Goal: Navigation & Orientation: Find specific page/section

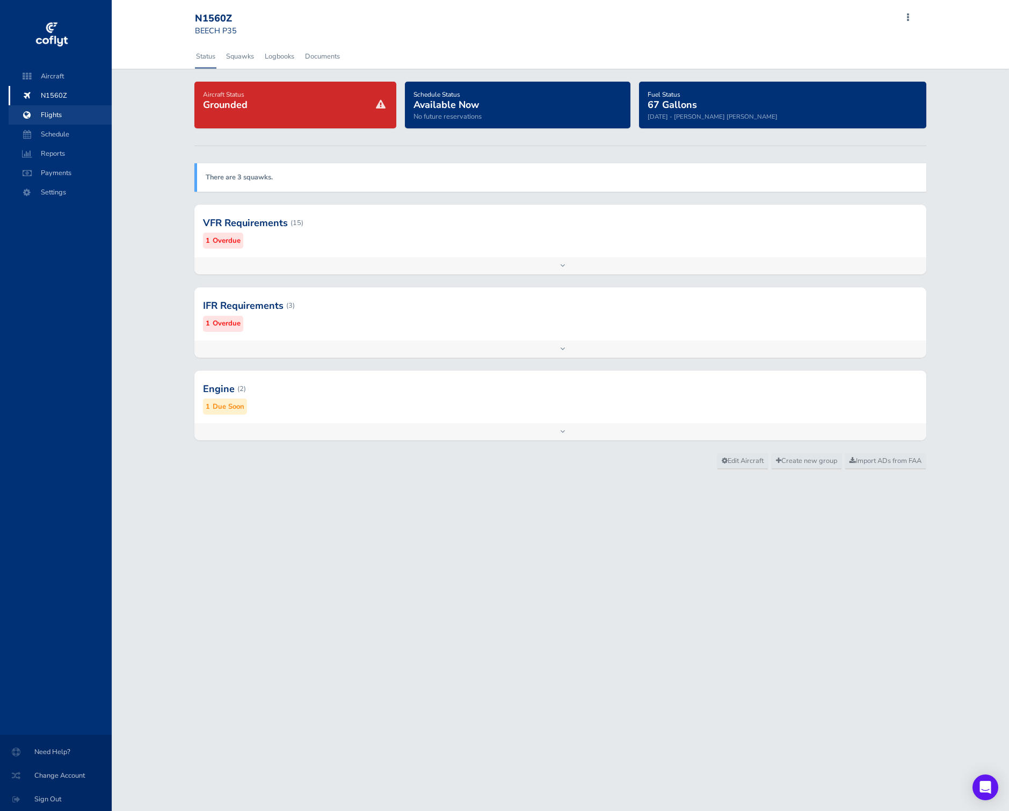
click at [78, 113] on span "Flights" at bounding box center [60, 114] width 82 height 19
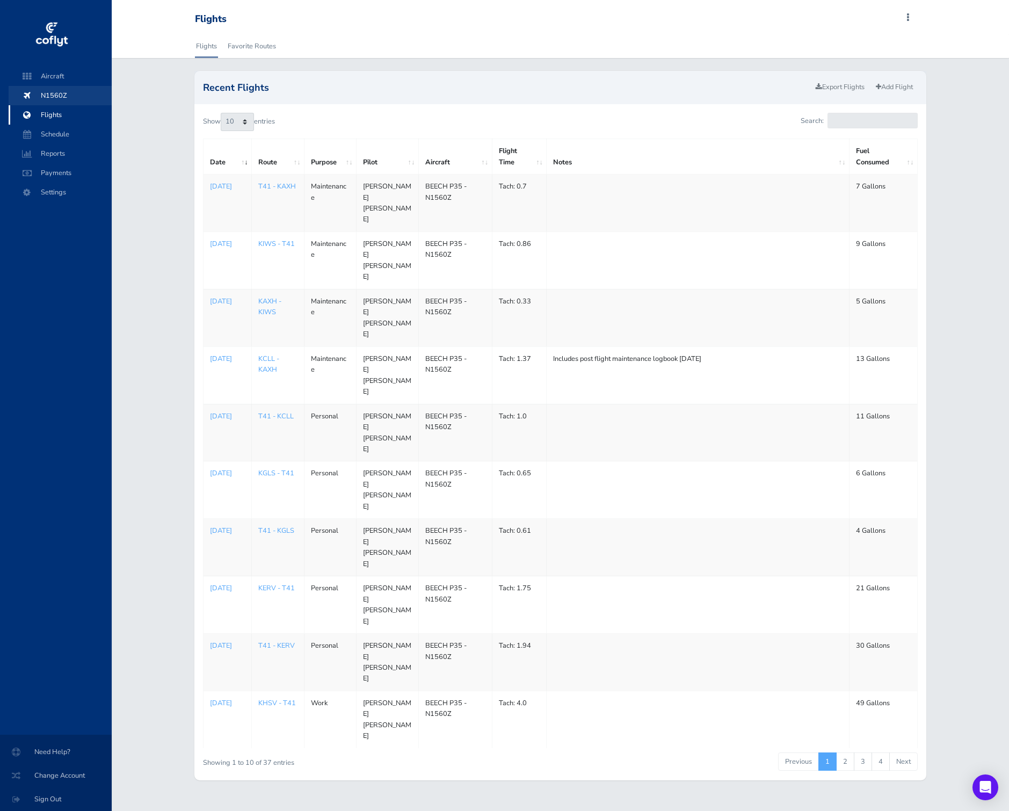
click at [77, 90] on span "N1560Z" at bounding box center [60, 95] width 82 height 19
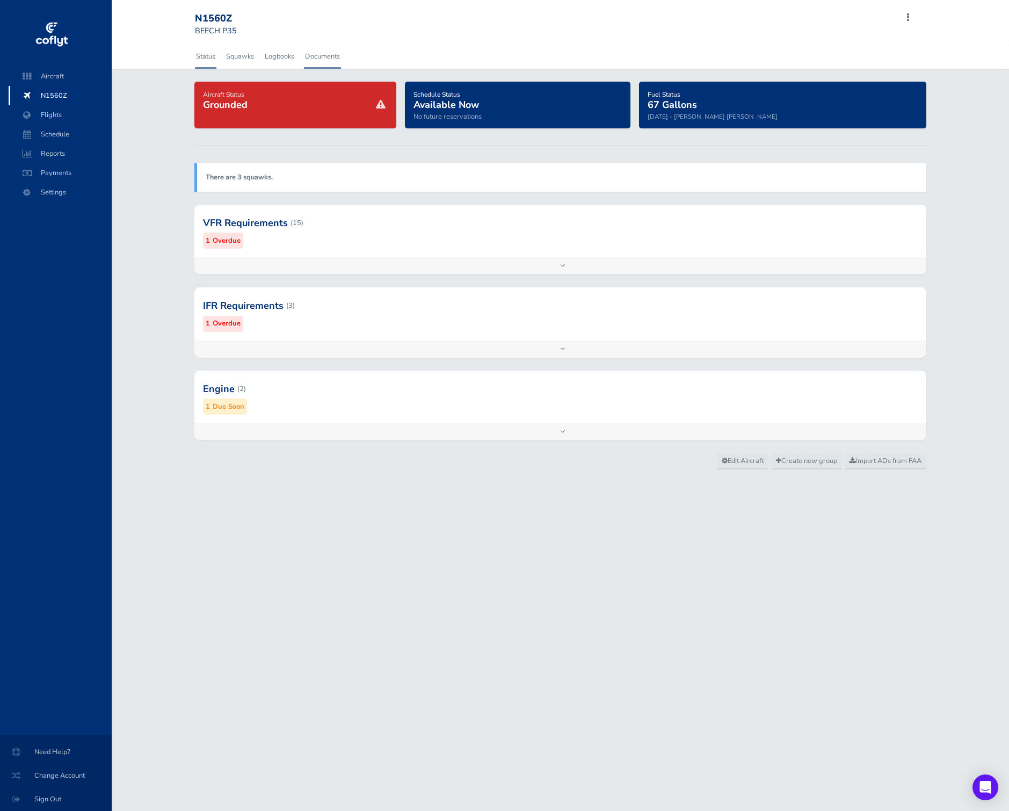
click at [310, 45] on link "Documents" at bounding box center [322, 57] width 37 height 24
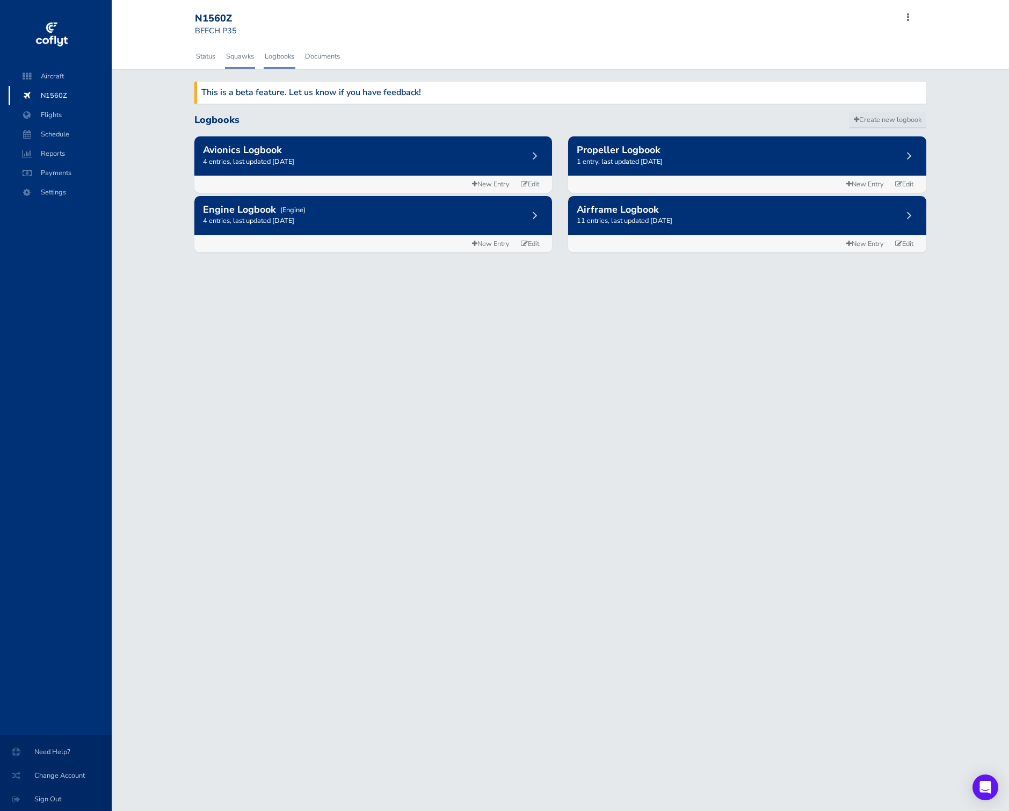
click at [230, 58] on link "Squawks" at bounding box center [240, 57] width 30 height 24
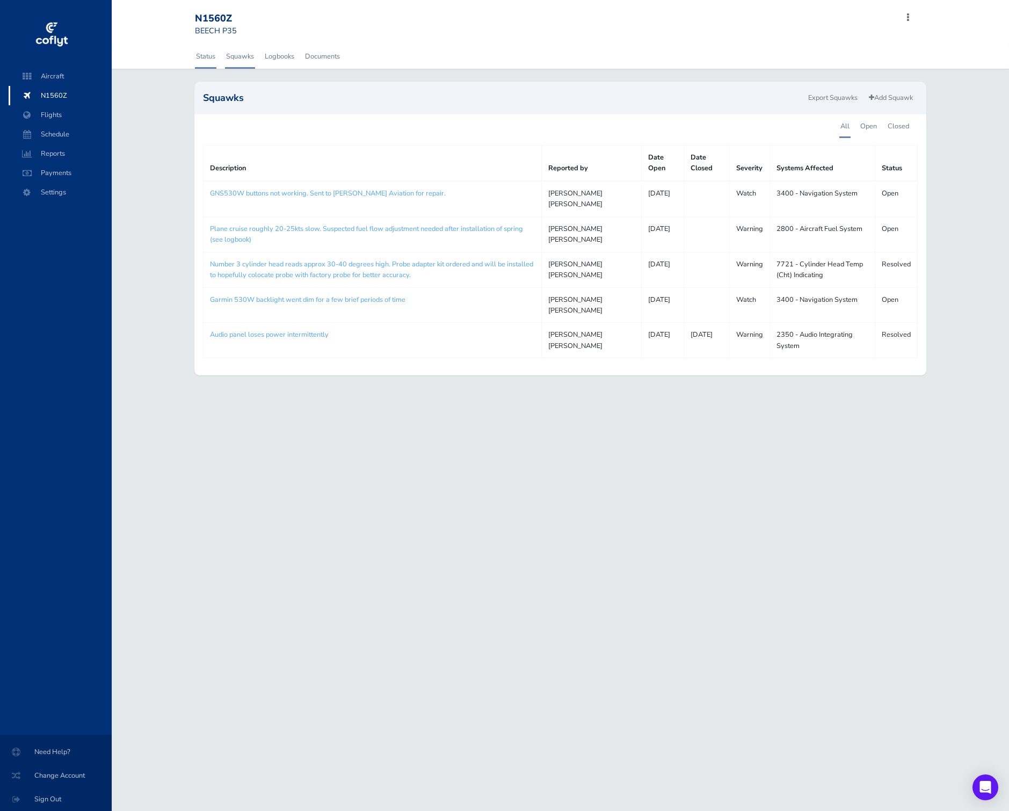
click at [205, 56] on link "Status" at bounding box center [205, 57] width 21 height 24
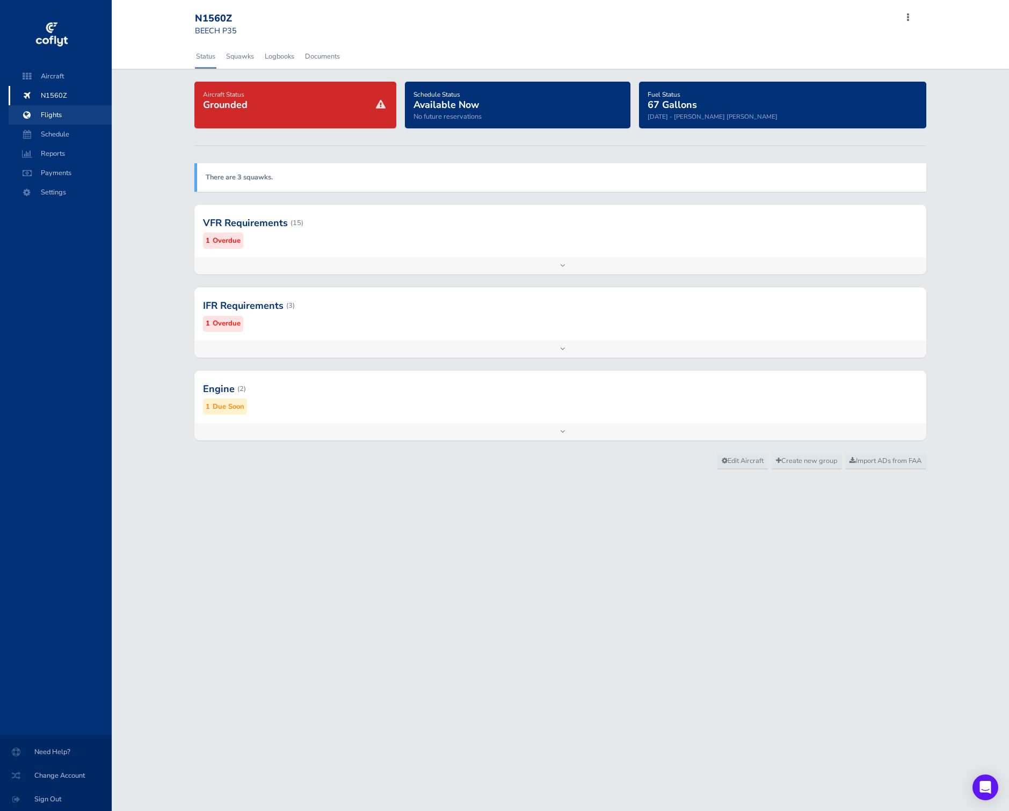
click at [68, 115] on span "Flights" at bounding box center [60, 114] width 82 height 19
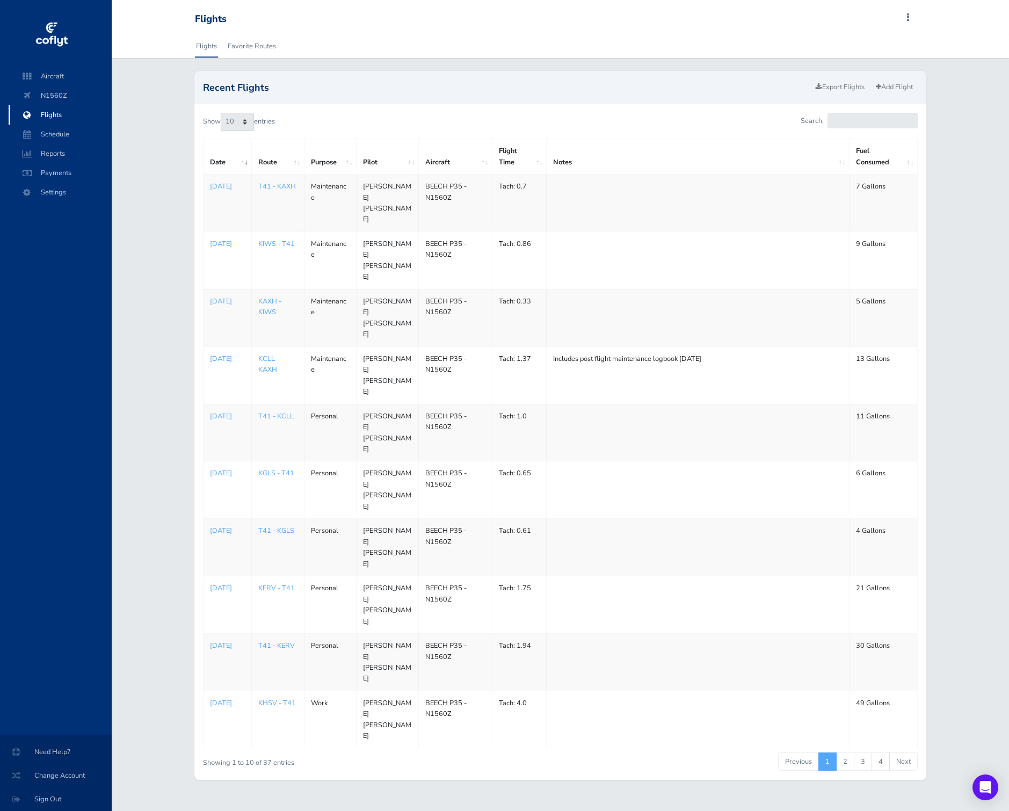
click at [77, 118] on span "Flights" at bounding box center [60, 114] width 82 height 19
click at [226, 583] on p "May 03, 2025" at bounding box center [227, 588] width 35 height 11
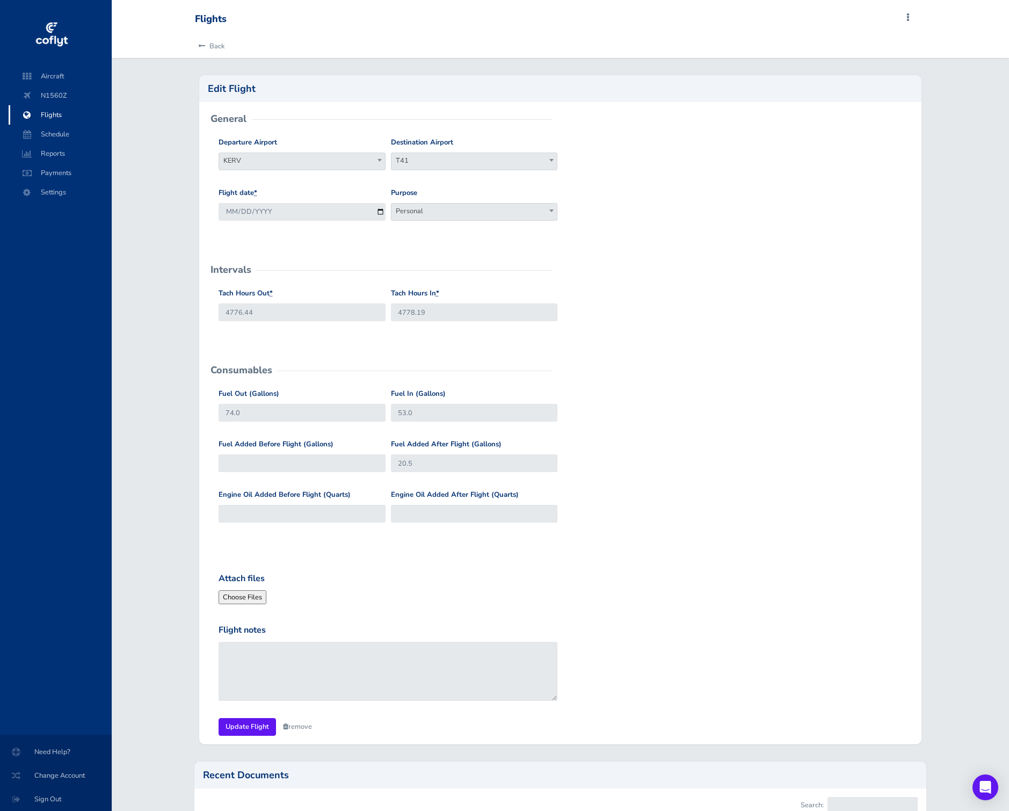
scroll to position [133, 0]
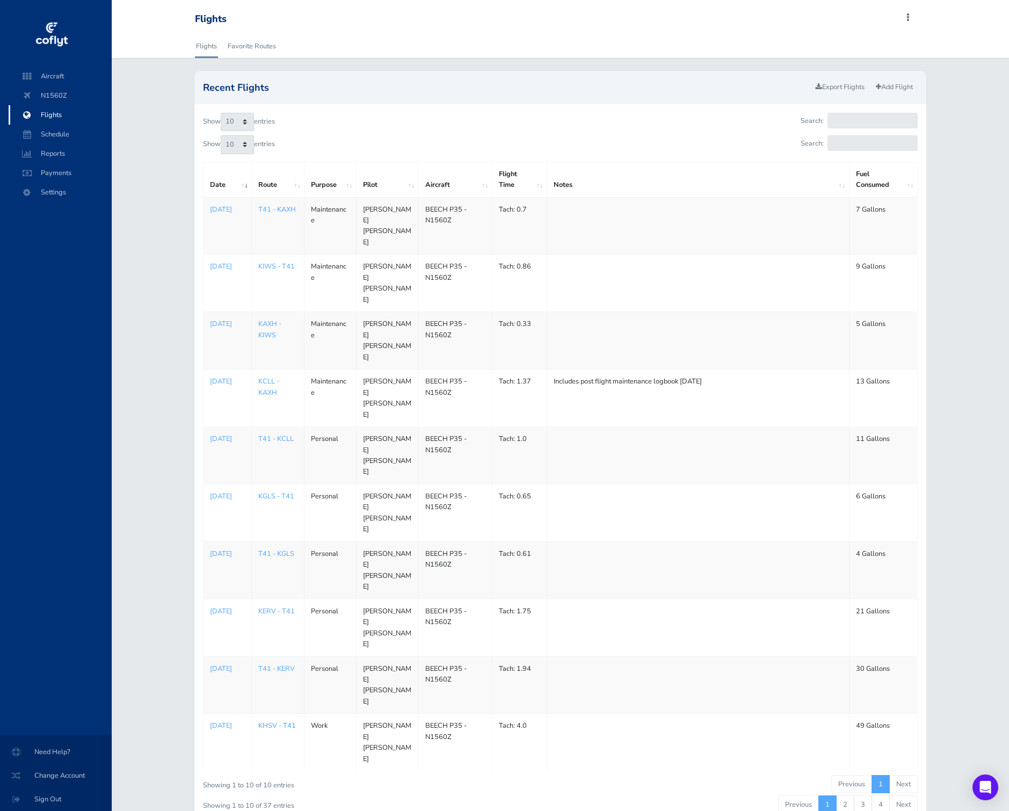
click at [277, 721] on link "KHSV - T41" at bounding box center [277, 726] width 38 height 10
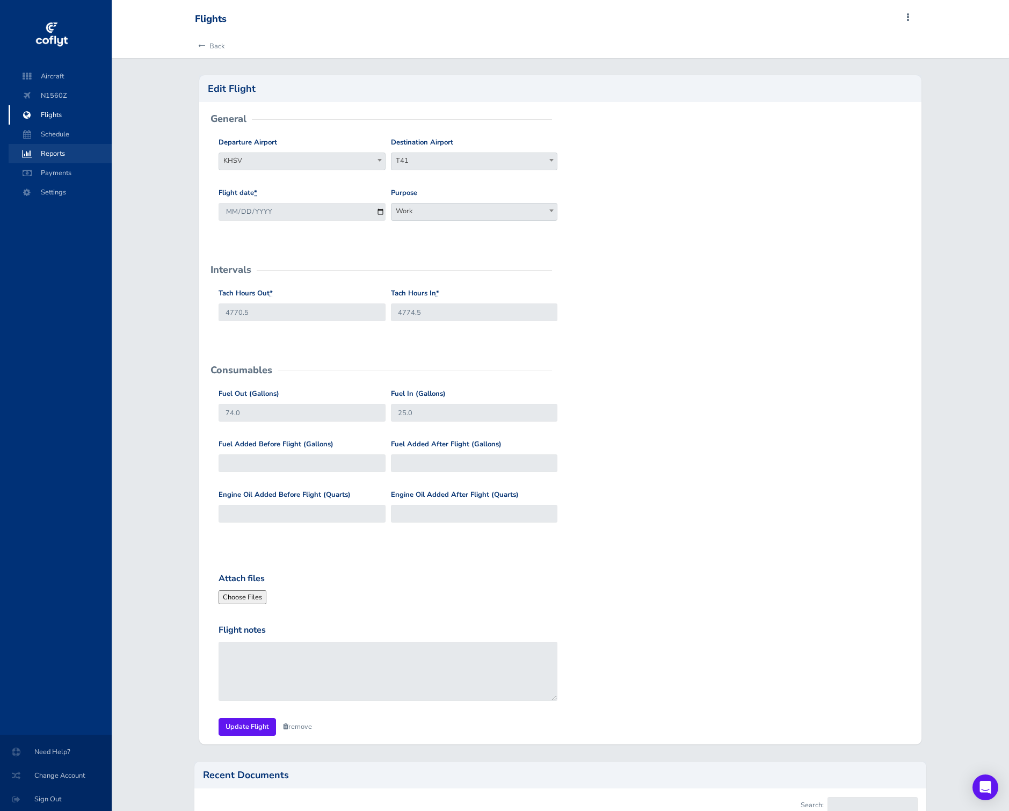
click at [48, 154] on span "Reports" at bounding box center [60, 153] width 82 height 19
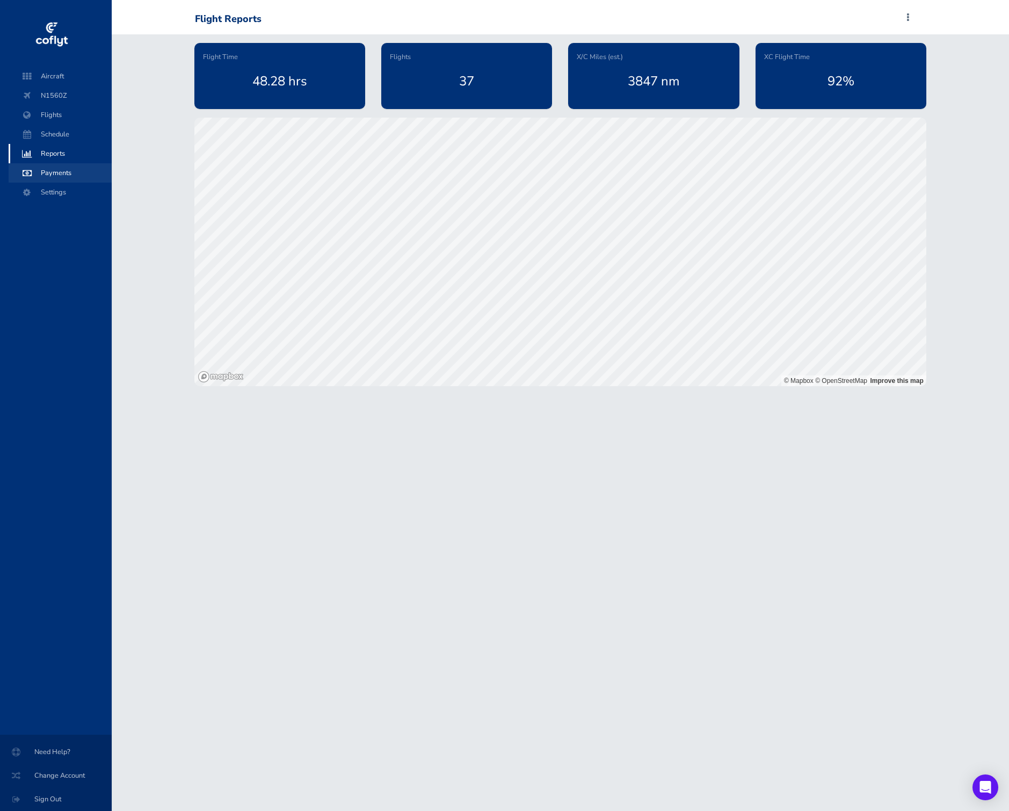
click at [66, 174] on span "Payments" at bounding box center [60, 172] width 82 height 19
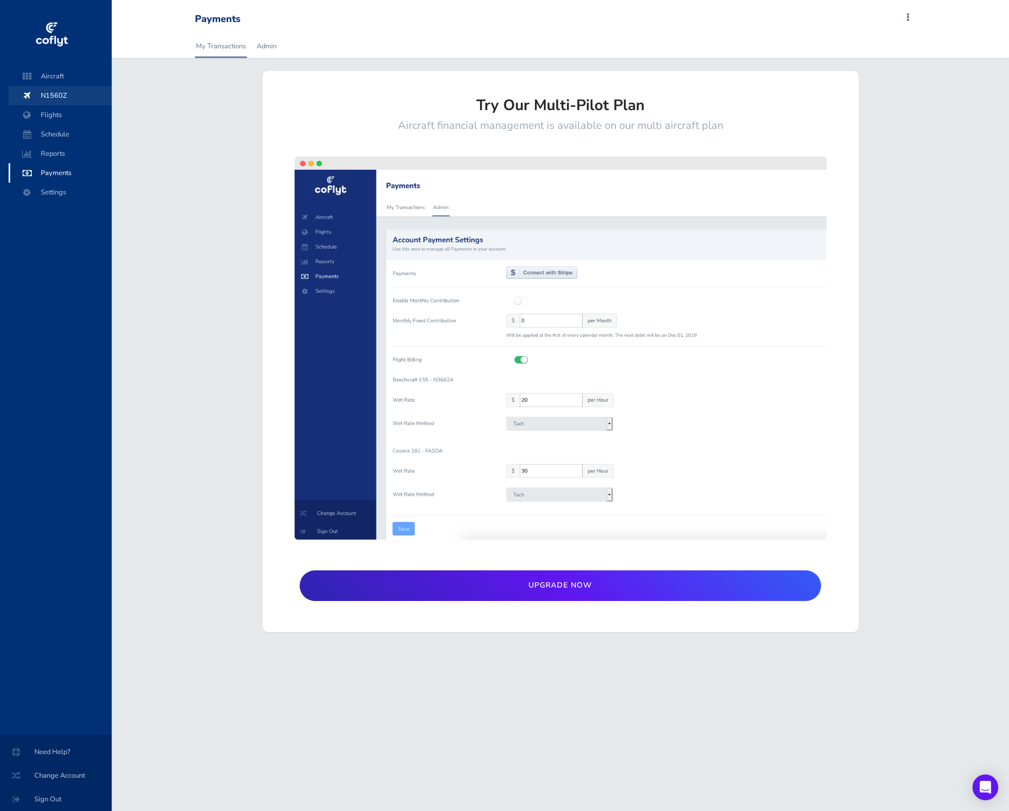
click at [65, 88] on span "N1560Z" at bounding box center [60, 95] width 82 height 19
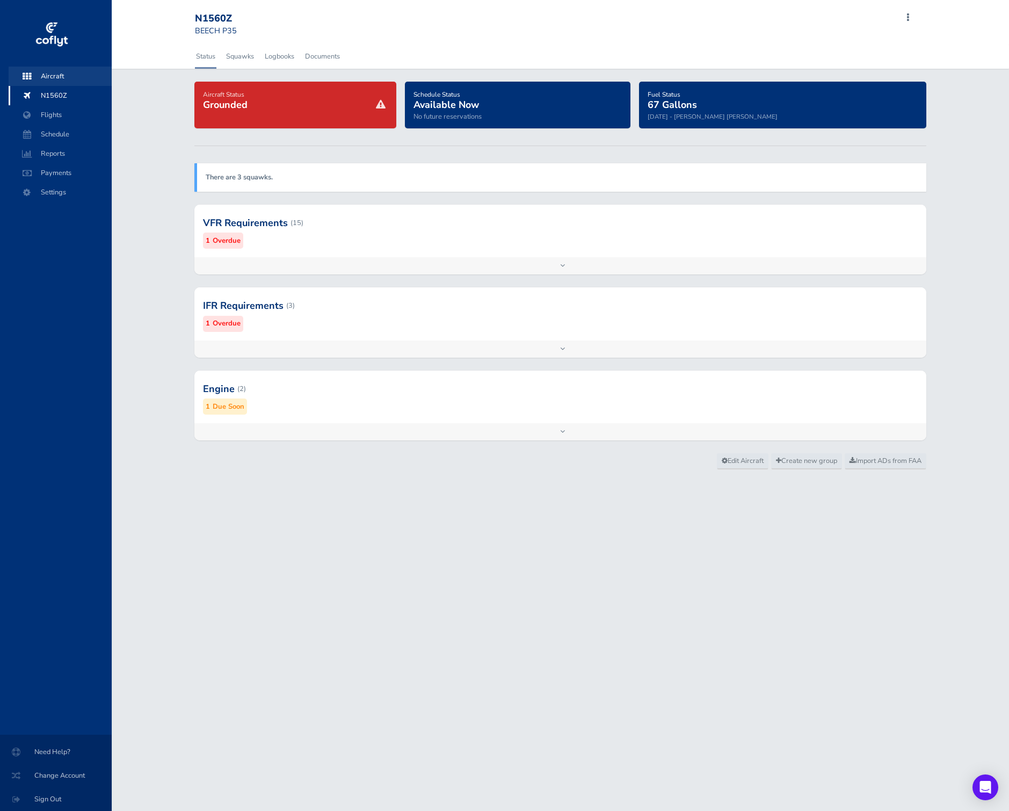
click at [62, 68] on span "Aircraft" at bounding box center [60, 76] width 82 height 19
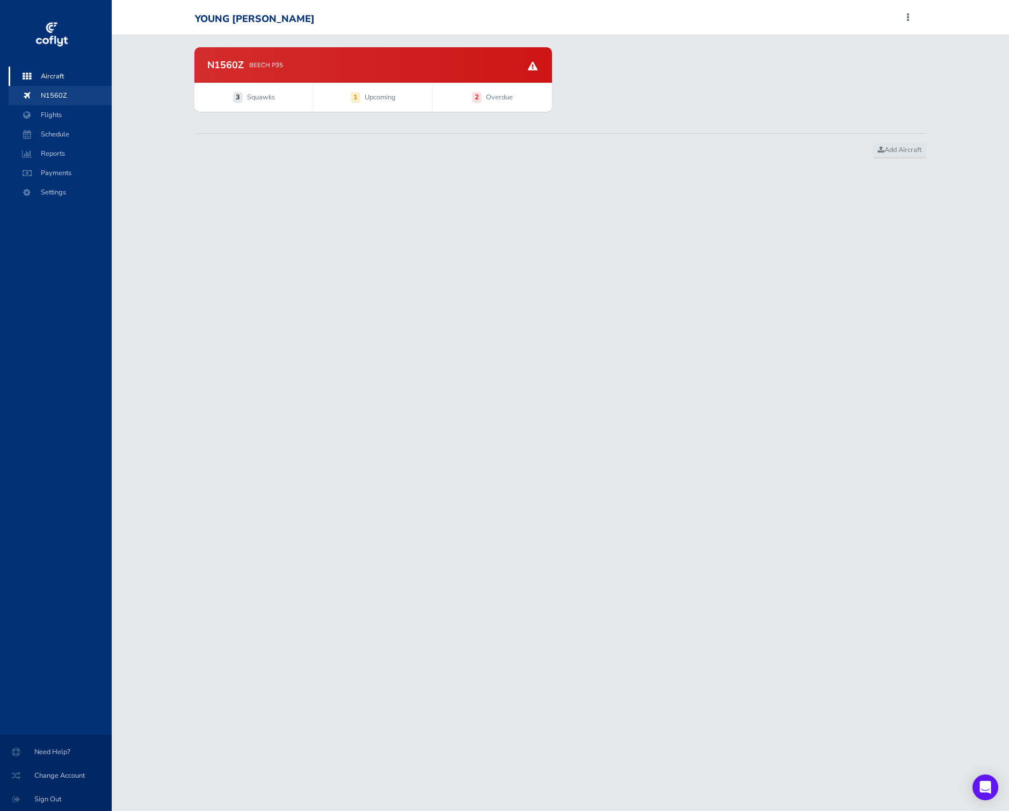
click at [63, 92] on span "N1560Z" at bounding box center [60, 95] width 82 height 19
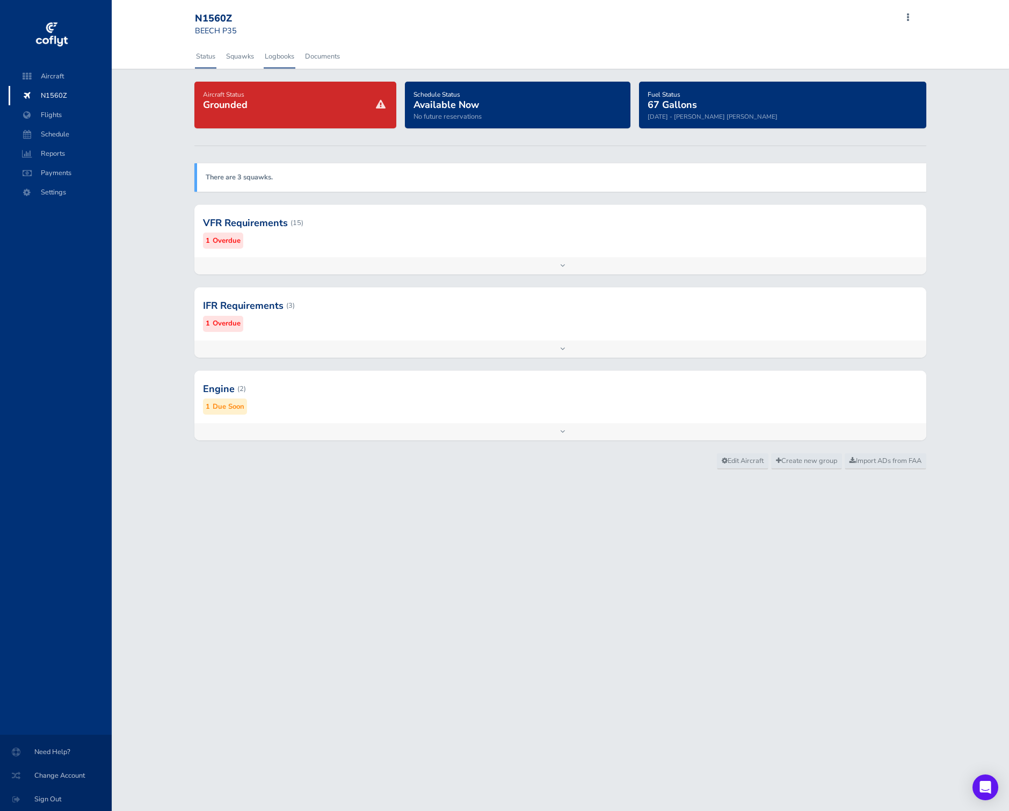
click at [271, 56] on link "Logbooks" at bounding box center [280, 57] width 32 height 24
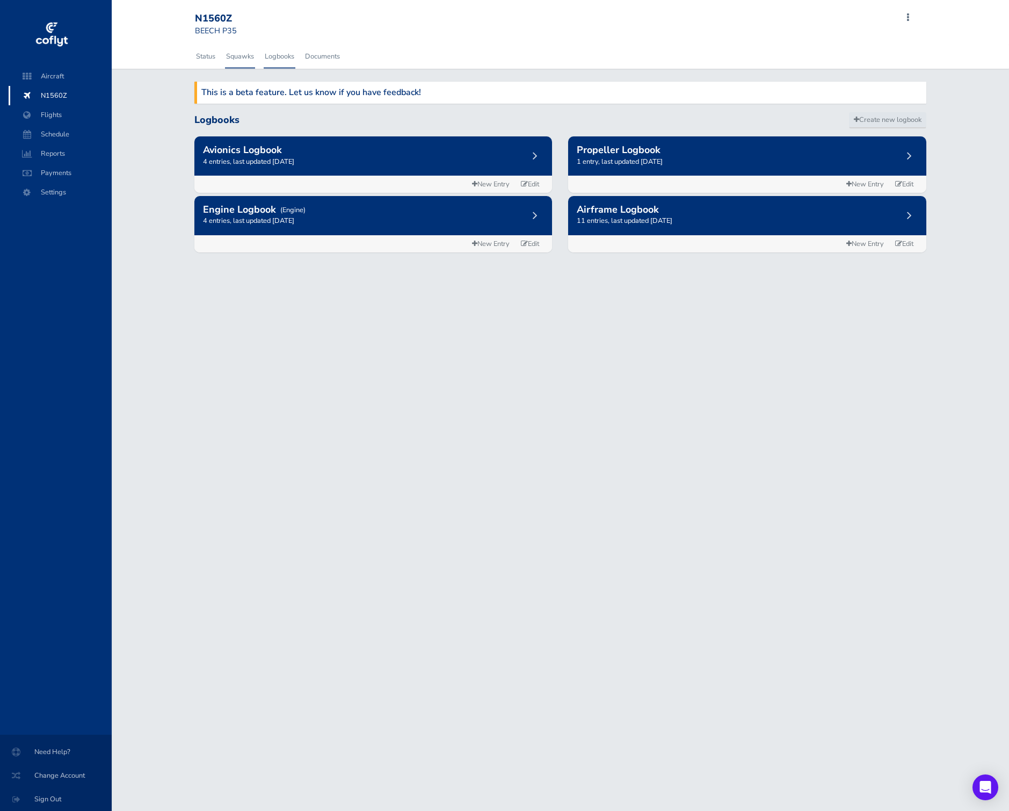
click at [230, 55] on link "Squawks" at bounding box center [240, 57] width 30 height 24
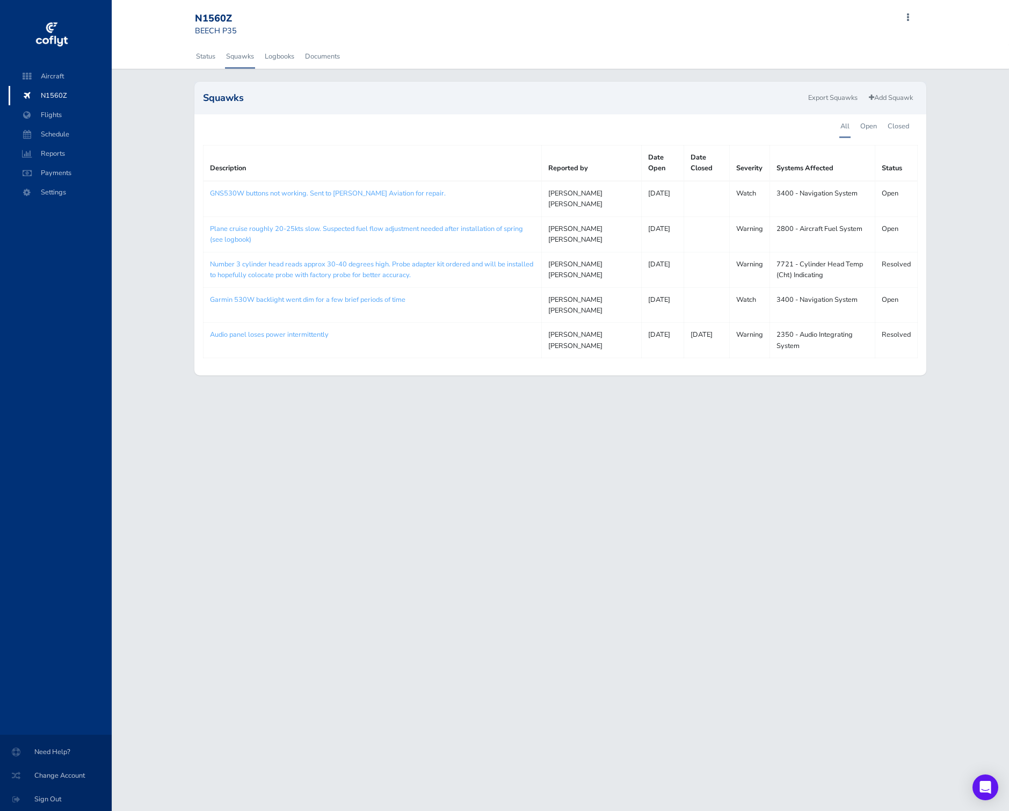
click at [280, 178] on th "Description" at bounding box center [372, 162] width 338 height 35
click at [284, 187] on td "GNS530W buttons not working. Sent to Bevan Aviation for repair." at bounding box center [372, 198] width 338 height 35
click at [290, 192] on link "GNS530W buttons not working. Sent to Bevan Aviation for repair." at bounding box center [328, 193] width 236 height 10
click at [213, 60] on link "Status" at bounding box center [205, 57] width 21 height 24
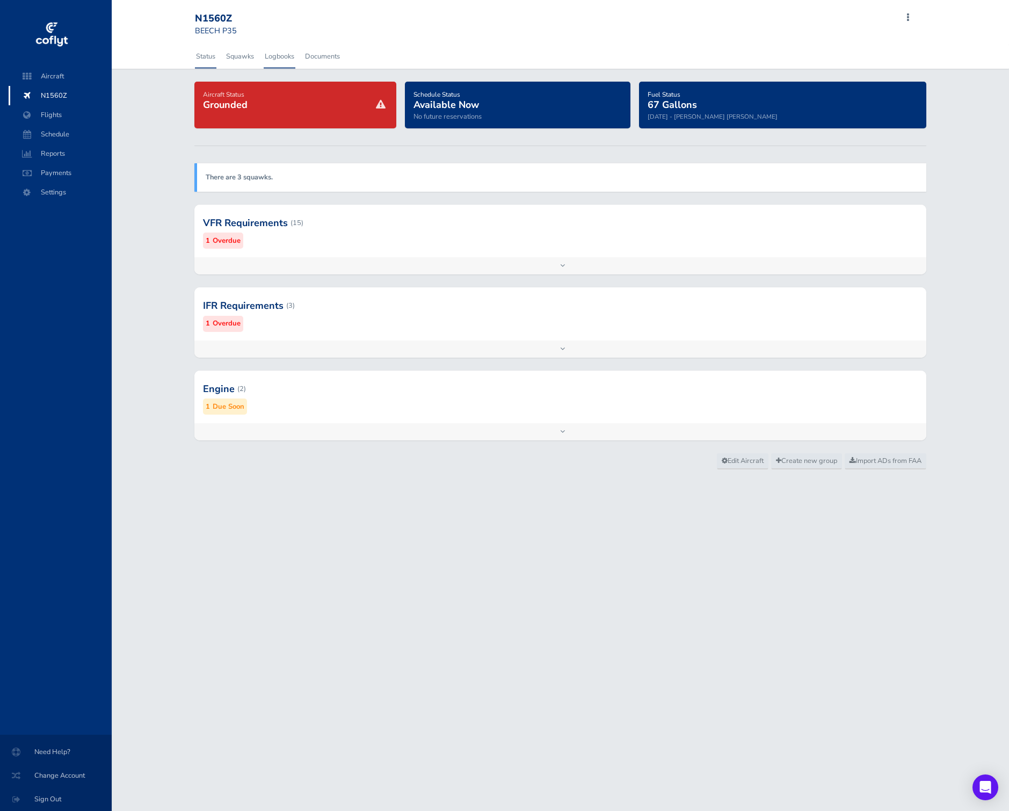
click at [294, 67] on link "Logbooks" at bounding box center [280, 57] width 32 height 24
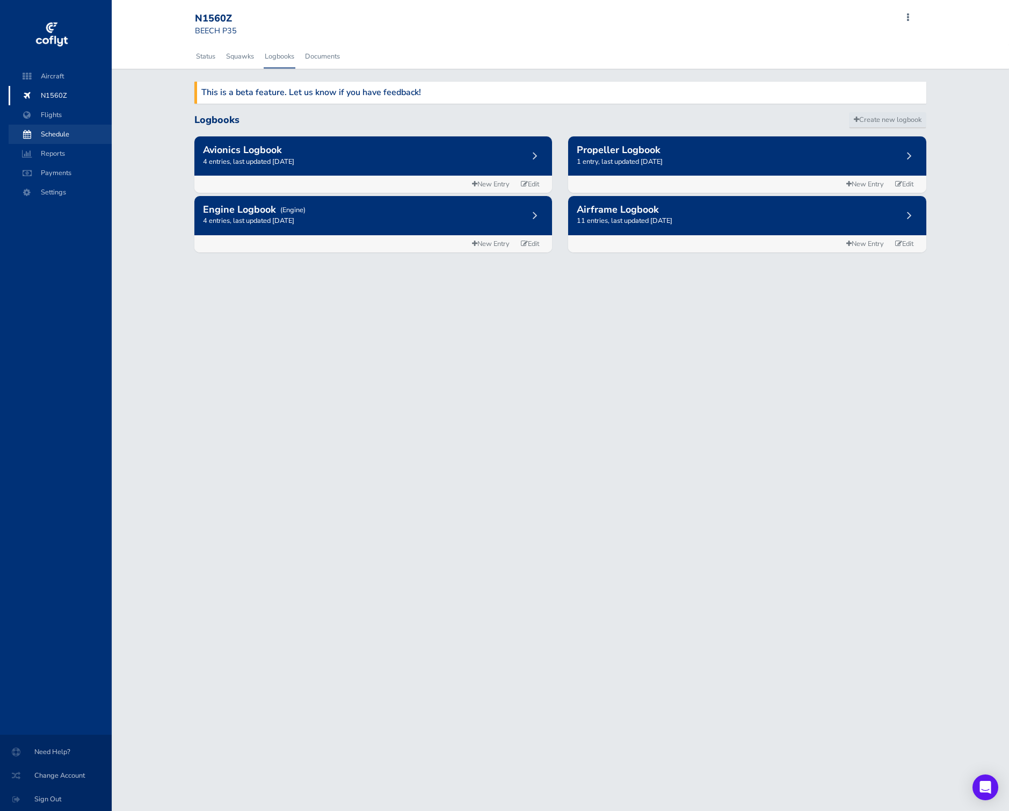
click at [69, 130] on span "Schedule" at bounding box center [60, 134] width 82 height 19
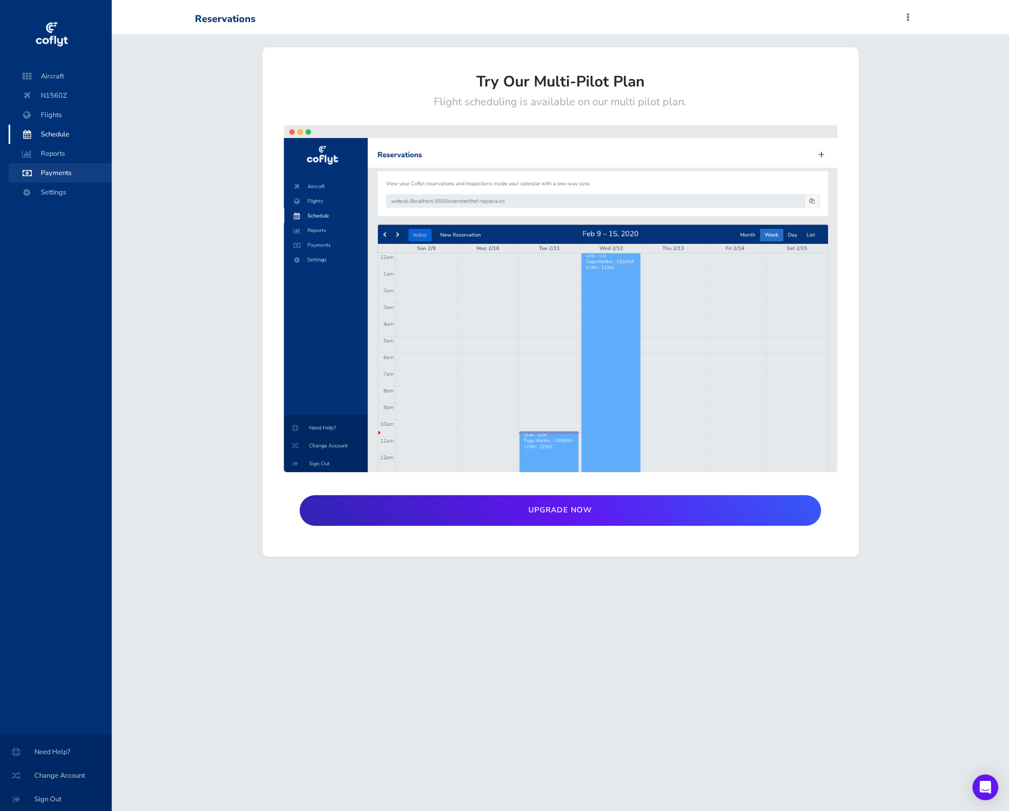
click at [68, 168] on span "Payments" at bounding box center [60, 172] width 82 height 19
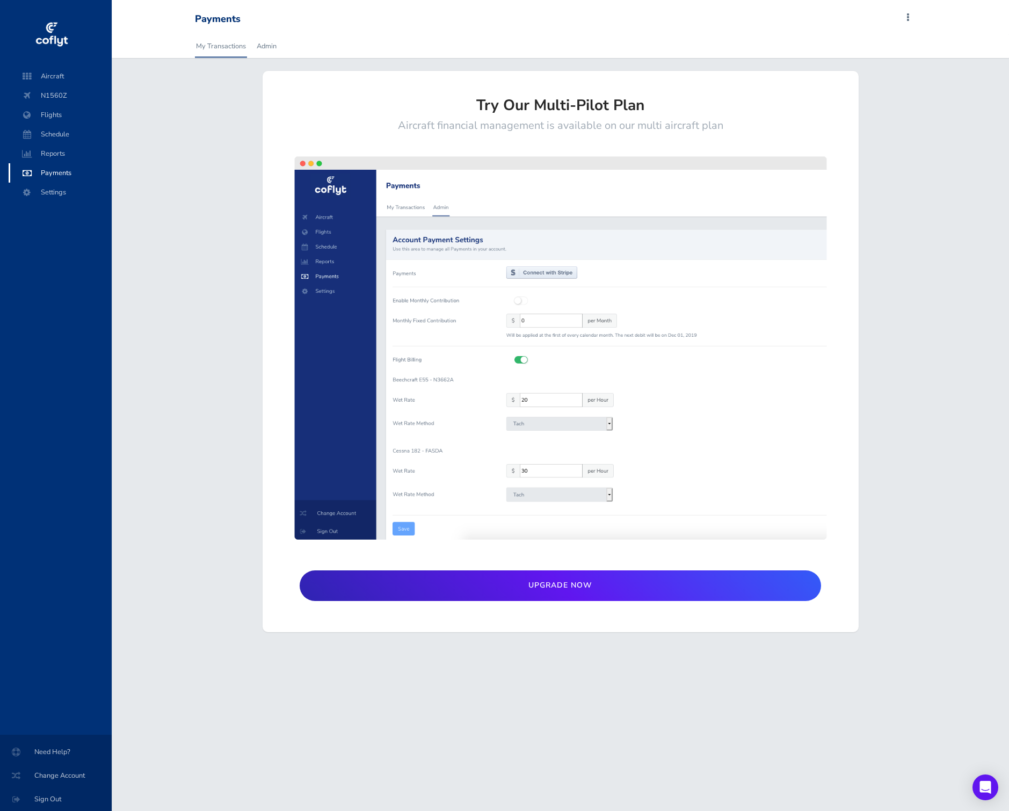
click at [63, 63] on div at bounding box center [56, 62] width 86 height 9
click at [63, 74] on span "Aircraft" at bounding box center [60, 76] width 82 height 19
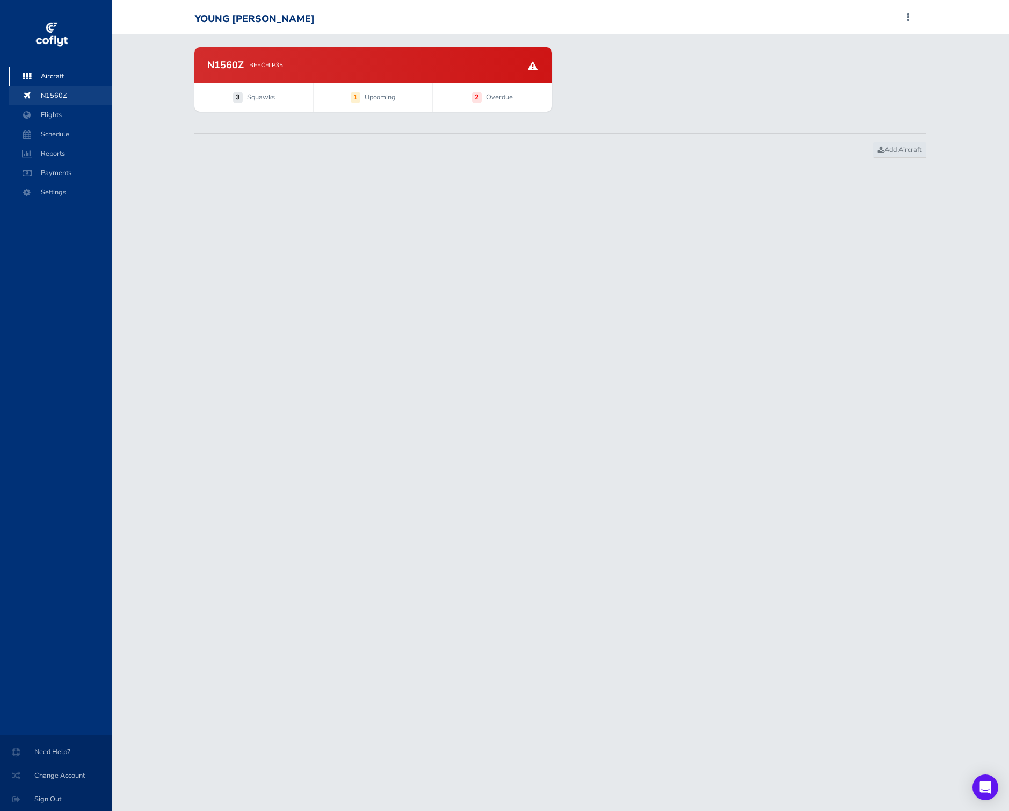
click at [78, 103] on span "N1560Z" at bounding box center [60, 95] width 82 height 19
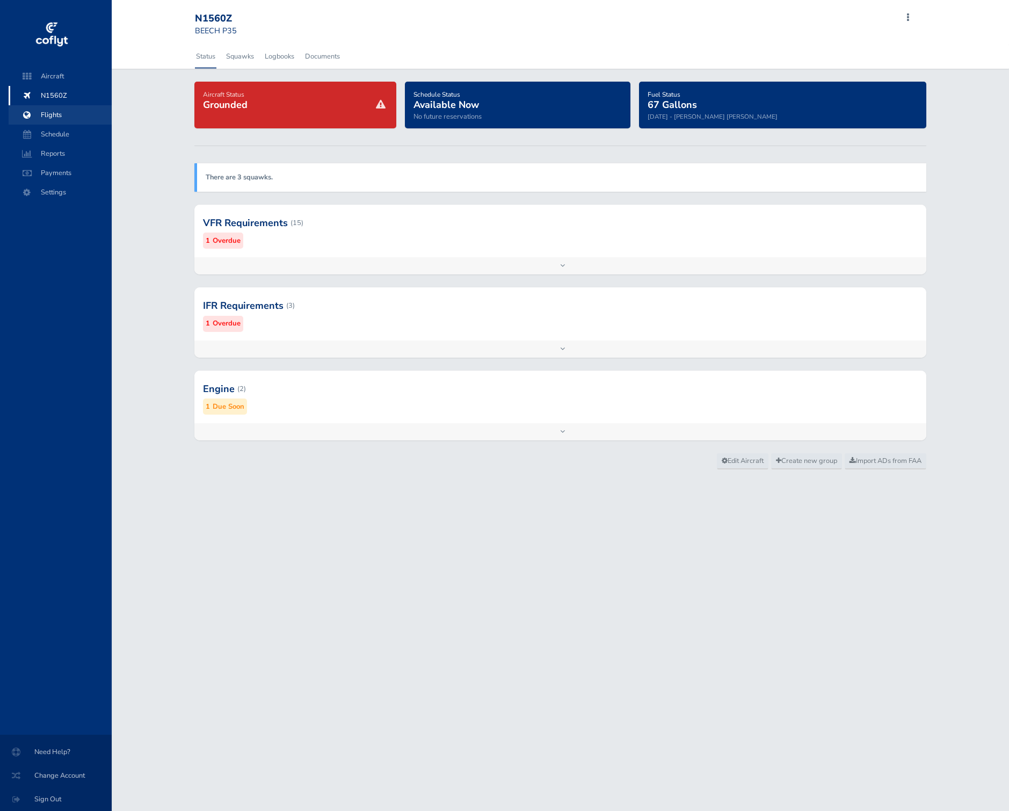
click at [70, 117] on span "Flights" at bounding box center [60, 114] width 82 height 19
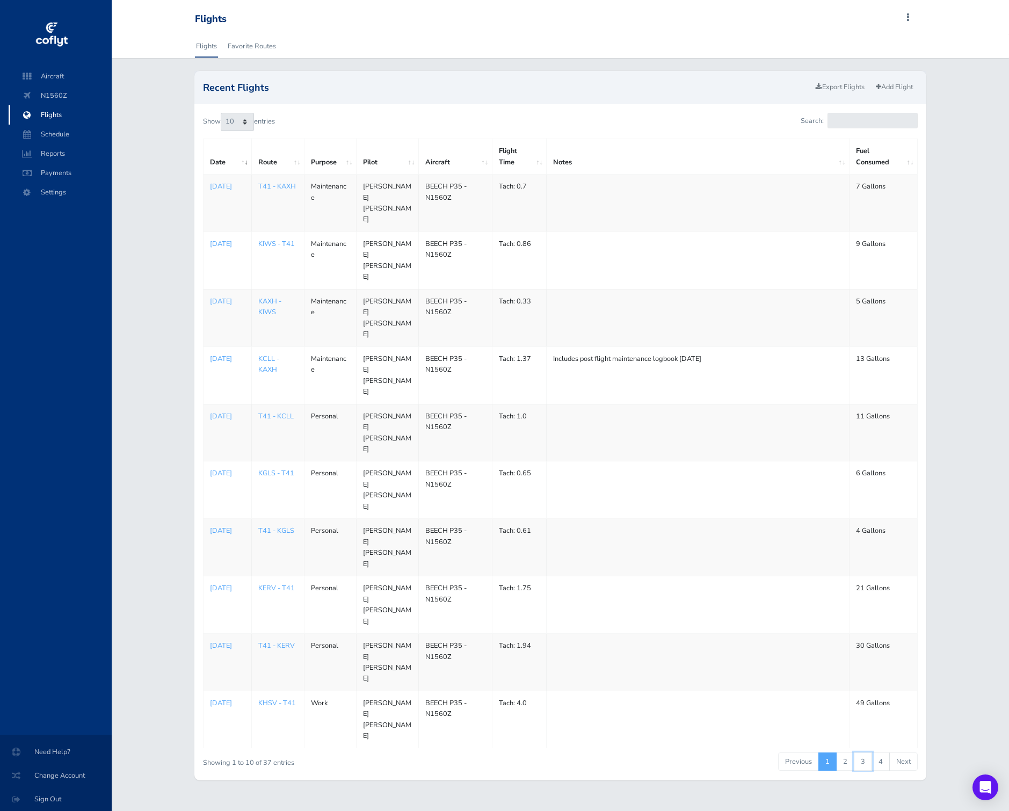
click at [871, 752] on link "3" at bounding box center [863, 761] width 18 height 18
click at [216, 411] on p "Feb 01, 2025" at bounding box center [227, 416] width 35 height 11
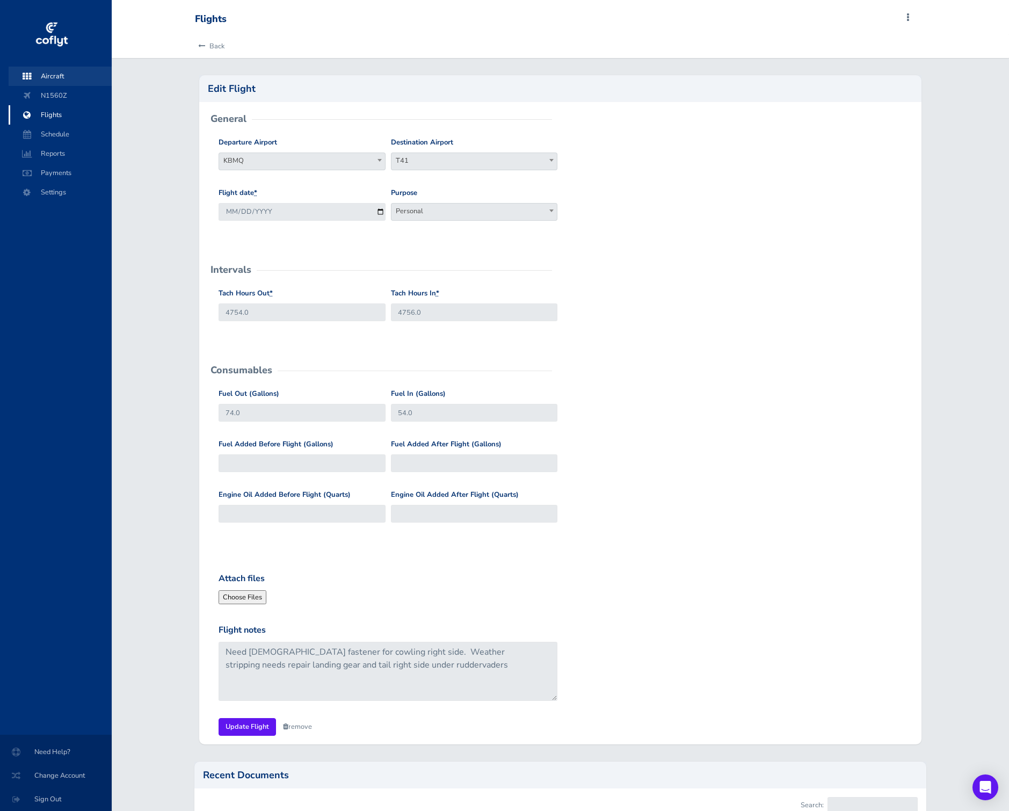
click at [63, 72] on span "Aircraft" at bounding box center [60, 76] width 82 height 19
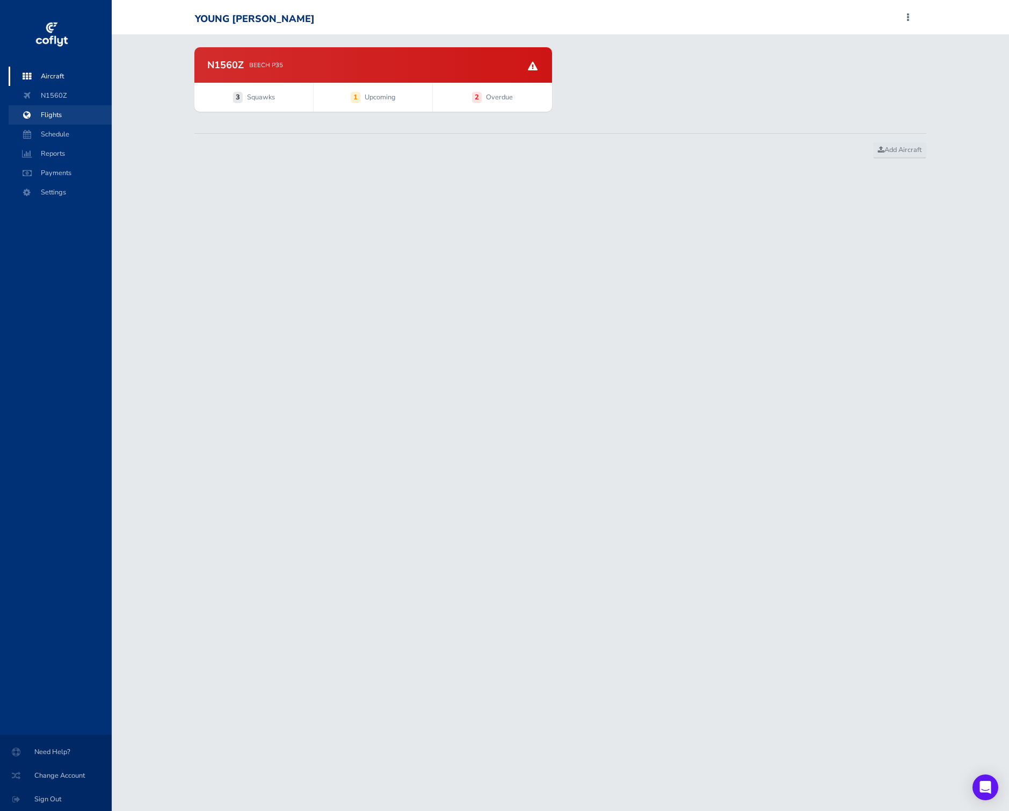
click at [72, 121] on span "Flights" at bounding box center [60, 114] width 82 height 19
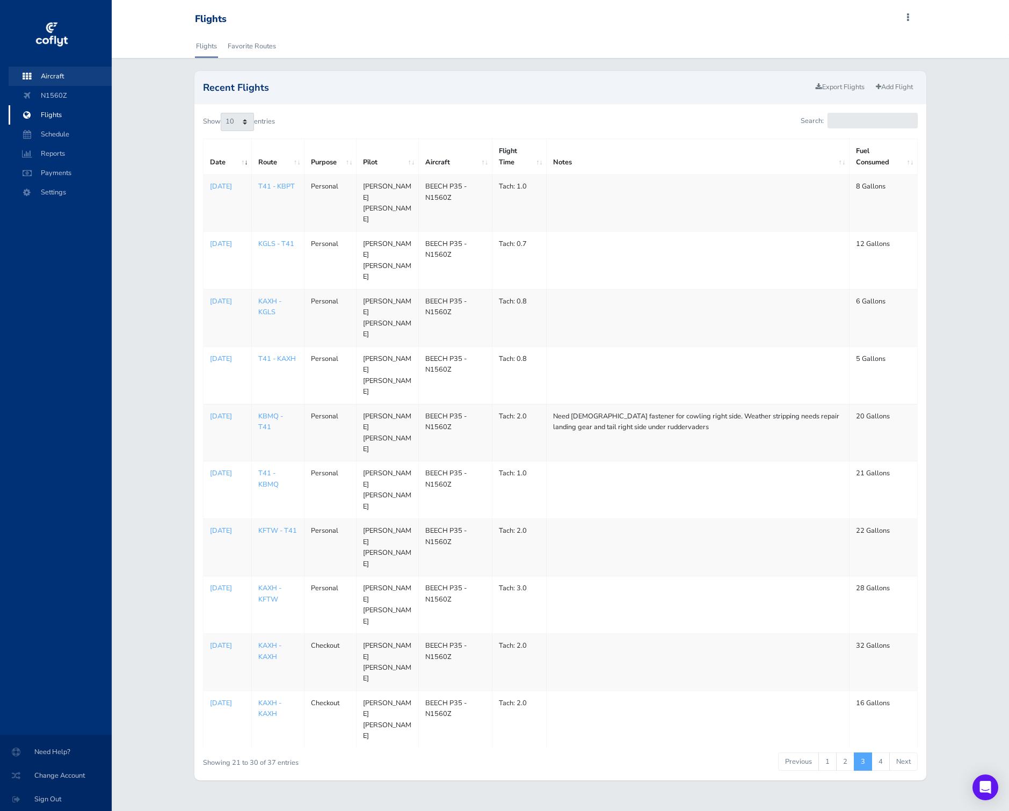
click at [61, 75] on span "Aircraft" at bounding box center [60, 76] width 82 height 19
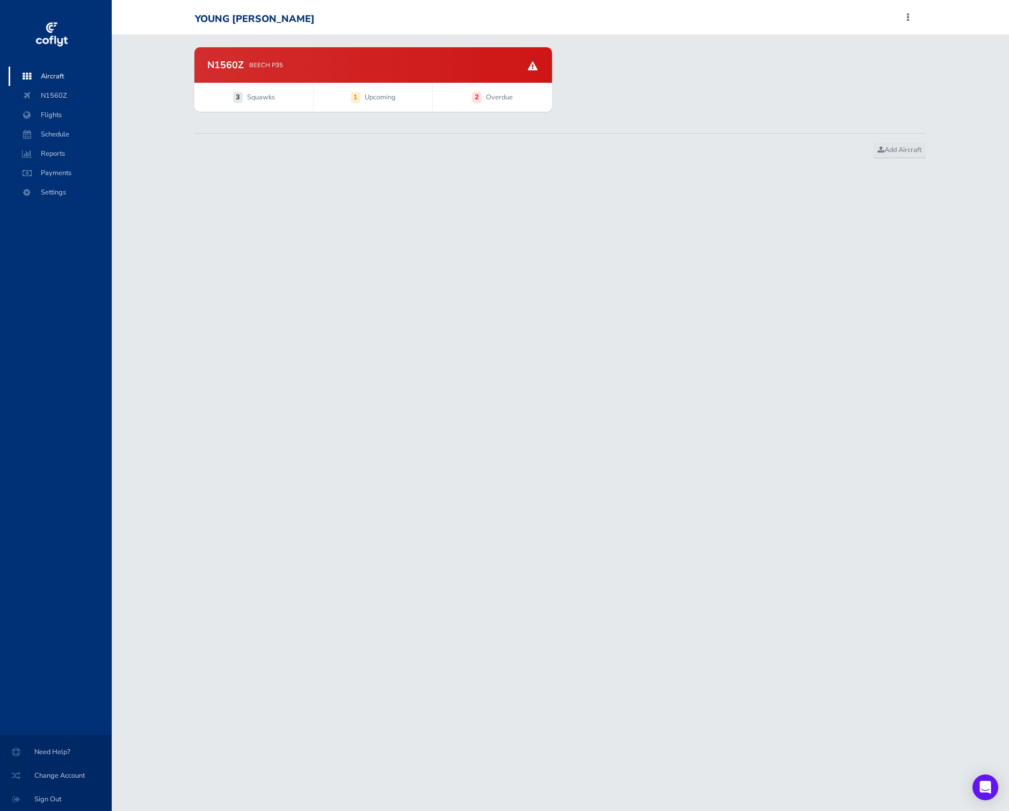
click at [261, 87] on span "3 Squawks" at bounding box center [253, 97] width 119 height 28
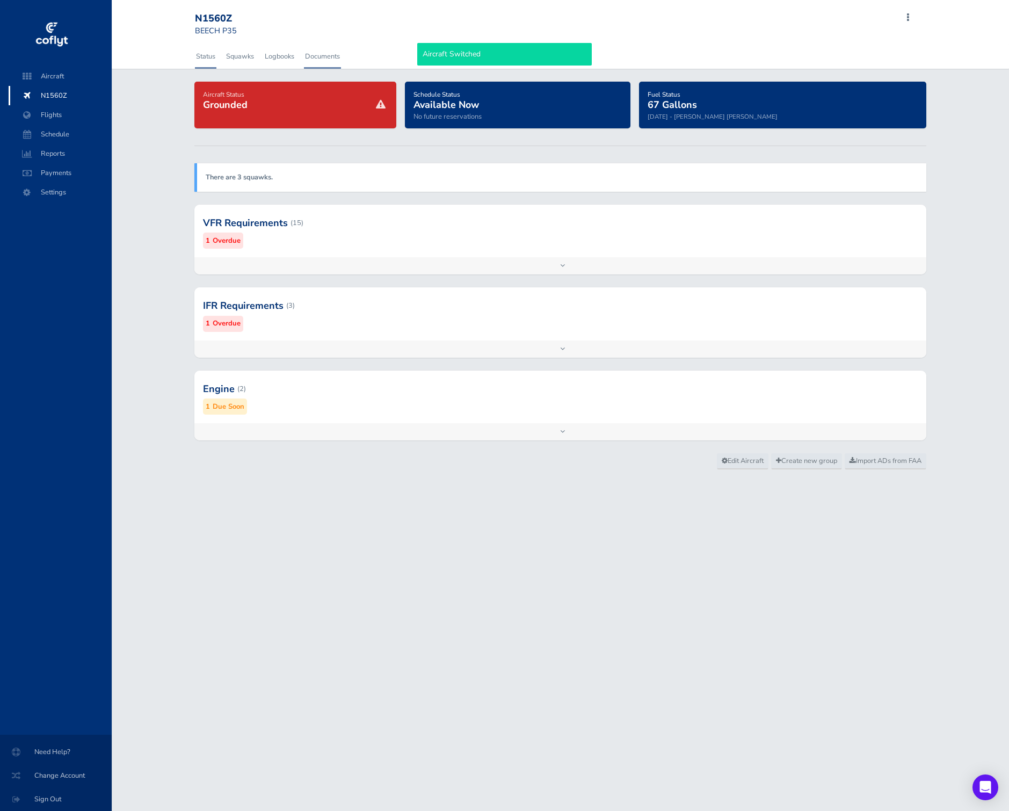
click at [310, 60] on link "Documents" at bounding box center [322, 57] width 37 height 24
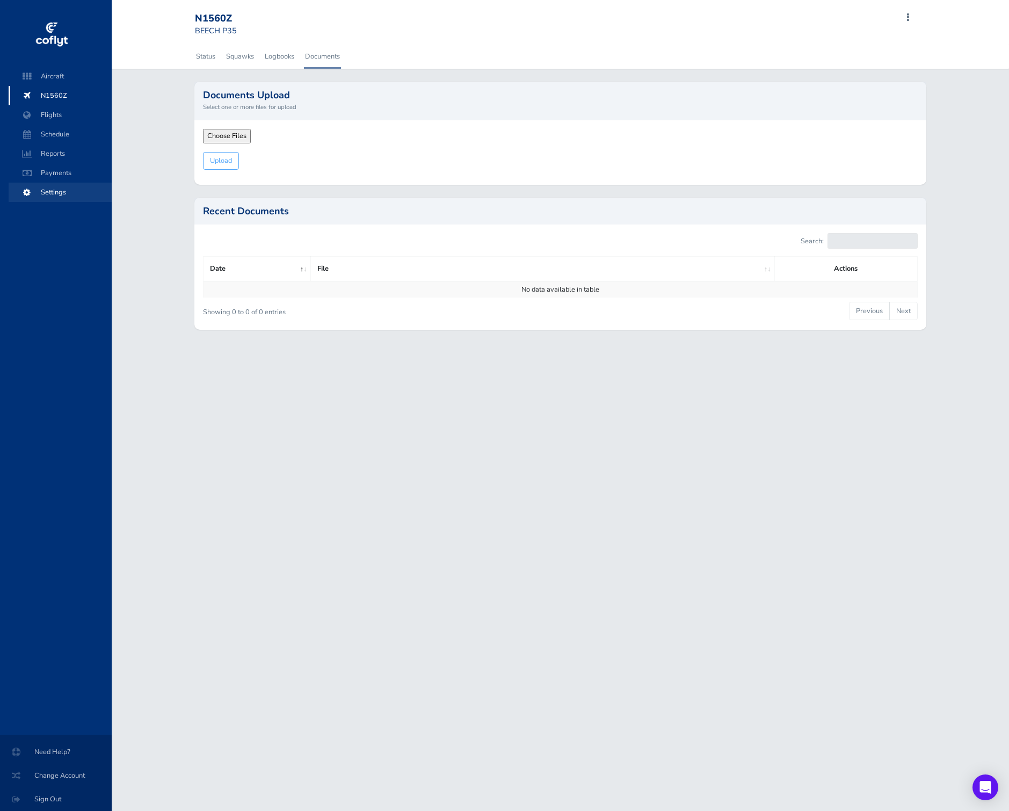
click at [74, 188] on span "Settings" at bounding box center [60, 192] width 82 height 19
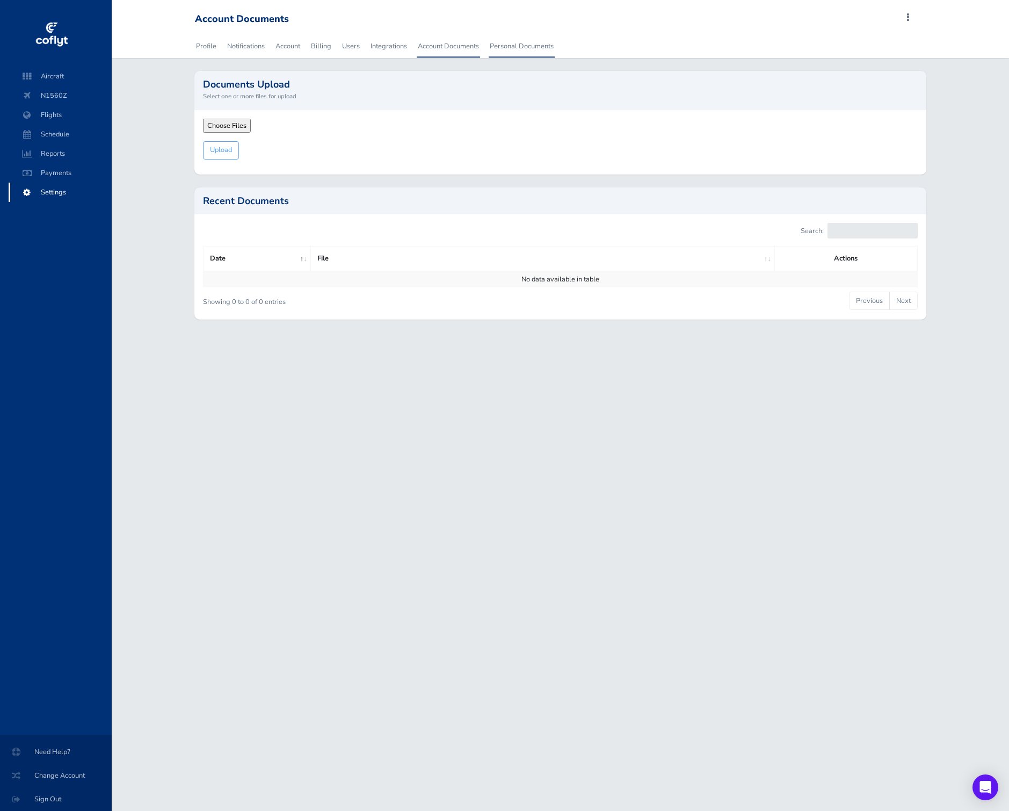
click at [505, 51] on link "Personal Documents" at bounding box center [522, 46] width 66 height 24
click at [512, 51] on link "Personal Documents" at bounding box center [522, 46] width 66 height 24
click at [64, 111] on span "Flights" at bounding box center [60, 114] width 82 height 19
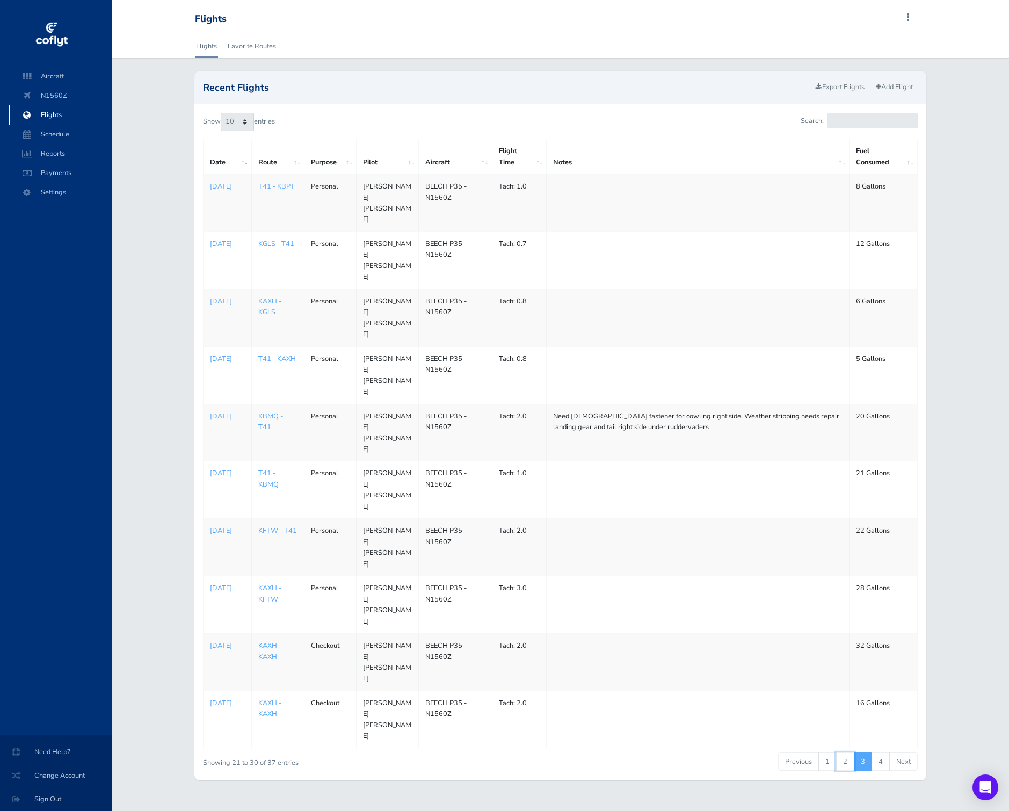
click at [842, 752] on link "2" at bounding box center [845, 761] width 18 height 18
click at [232, 296] on p "[DATE]" at bounding box center [227, 301] width 35 height 11
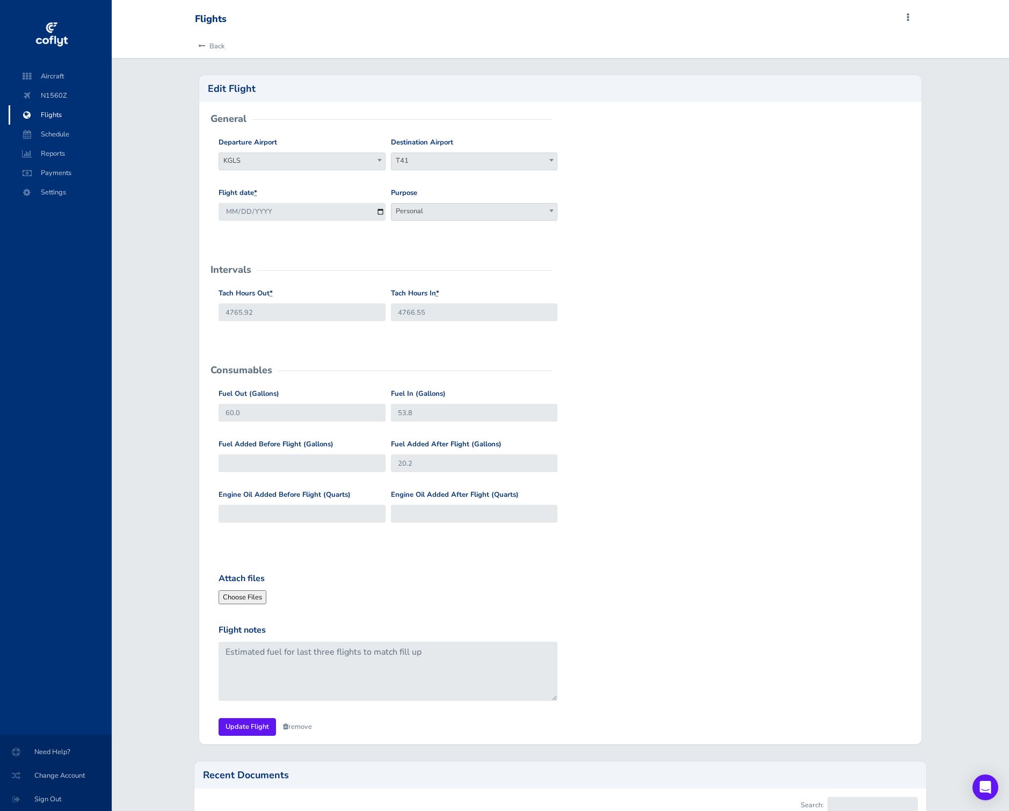
scroll to position [133, 0]
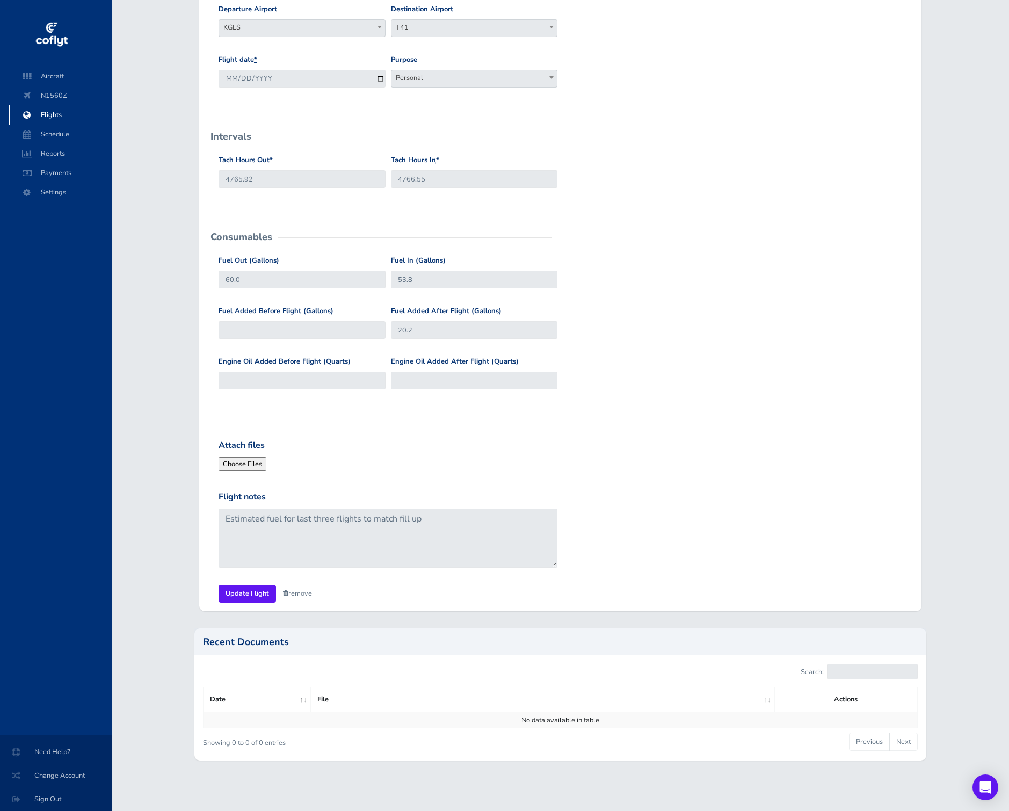
click at [75, 119] on span "Flights" at bounding box center [60, 114] width 82 height 19
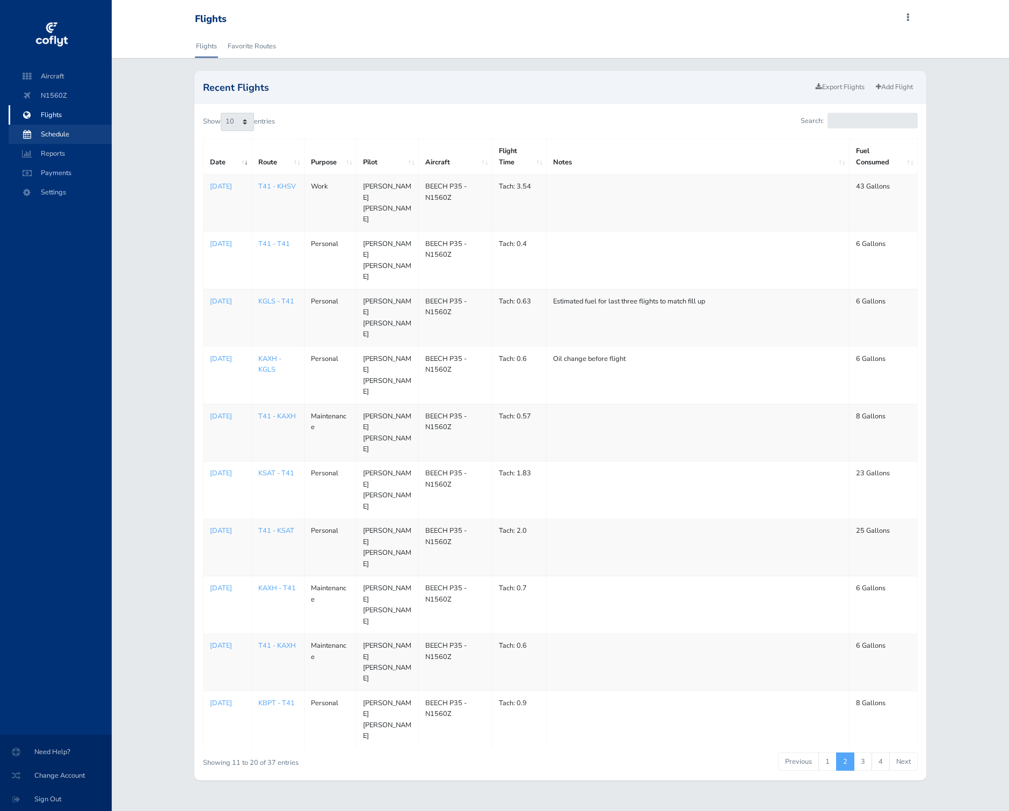
click at [85, 133] on span "Schedule" at bounding box center [60, 134] width 82 height 19
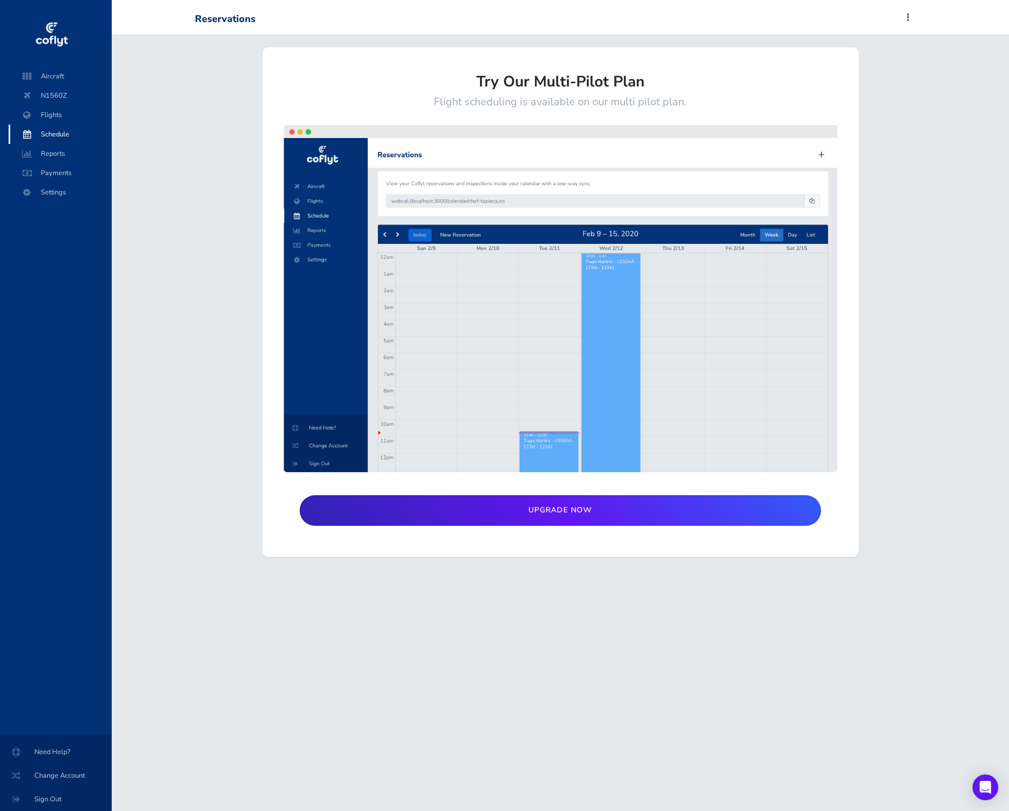
click at [213, 111] on div "Try Our Multi-Pilot Plan Flight scheduling is available on our multi pilot plan…" at bounding box center [560, 302] width 897 height 510
